Goal: Information Seeking & Learning: Learn about a topic

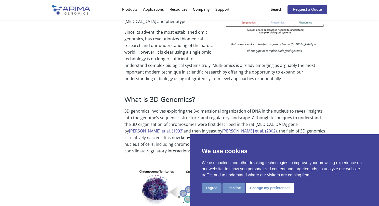
scroll to position [143, 0]
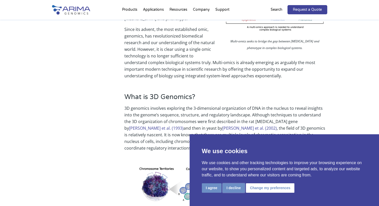
click at [234, 190] on button "I decline" at bounding box center [234, 187] width 22 height 9
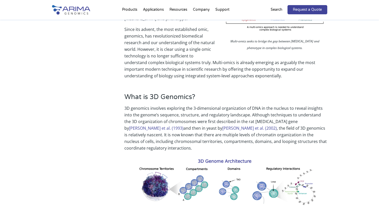
click at [198, 174] on img at bounding box center [226, 188] width 195 height 66
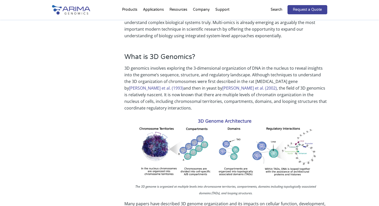
scroll to position [182, 0]
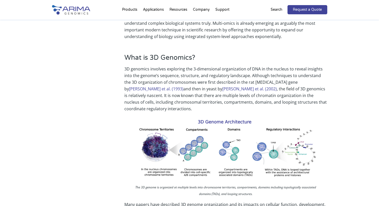
click at [81, 150] on div "What is 3D Genomics? 3D genomics involves exploring the 3-dimensional organizat…" at bounding box center [190, 137] width 276 height 181
click at [237, 76] on p "3D genomics involves exploring the 3-dimensional organization of DNA in the nuc…" at bounding box center [226, 91] width 203 height 51
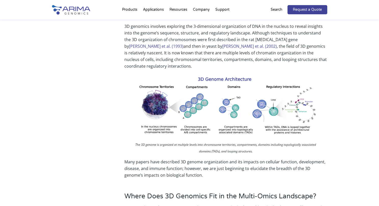
scroll to position [244, 0]
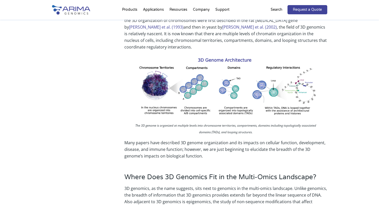
click at [234, 87] on img at bounding box center [226, 87] width 195 height 66
click at [236, 87] on img at bounding box center [226, 87] width 195 height 66
click at [238, 87] on img at bounding box center [226, 87] width 195 height 66
click at [174, 96] on img at bounding box center [226, 87] width 195 height 66
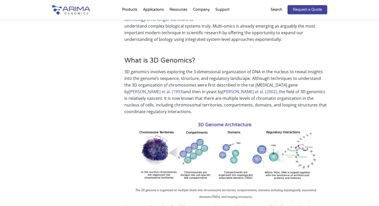
scroll to position [182, 0]
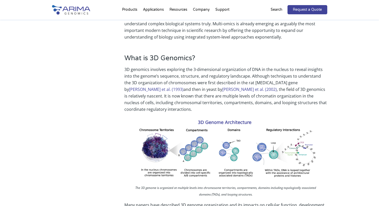
click at [175, 117] on img at bounding box center [226, 150] width 195 height 66
click at [206, 145] on img at bounding box center [226, 150] width 195 height 66
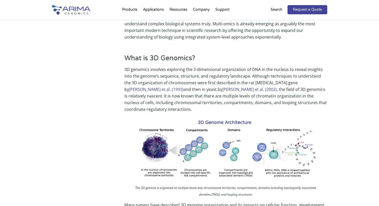
click at [206, 145] on img at bounding box center [226, 150] width 195 height 66
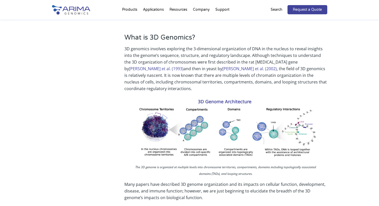
scroll to position [202, 0]
click at [214, 137] on img at bounding box center [226, 129] width 195 height 66
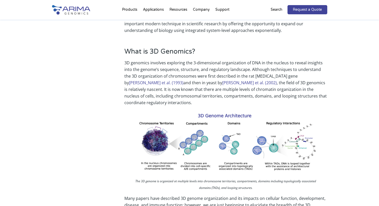
scroll to position [189, 0]
